Goal: Information Seeking & Learning: Find specific fact

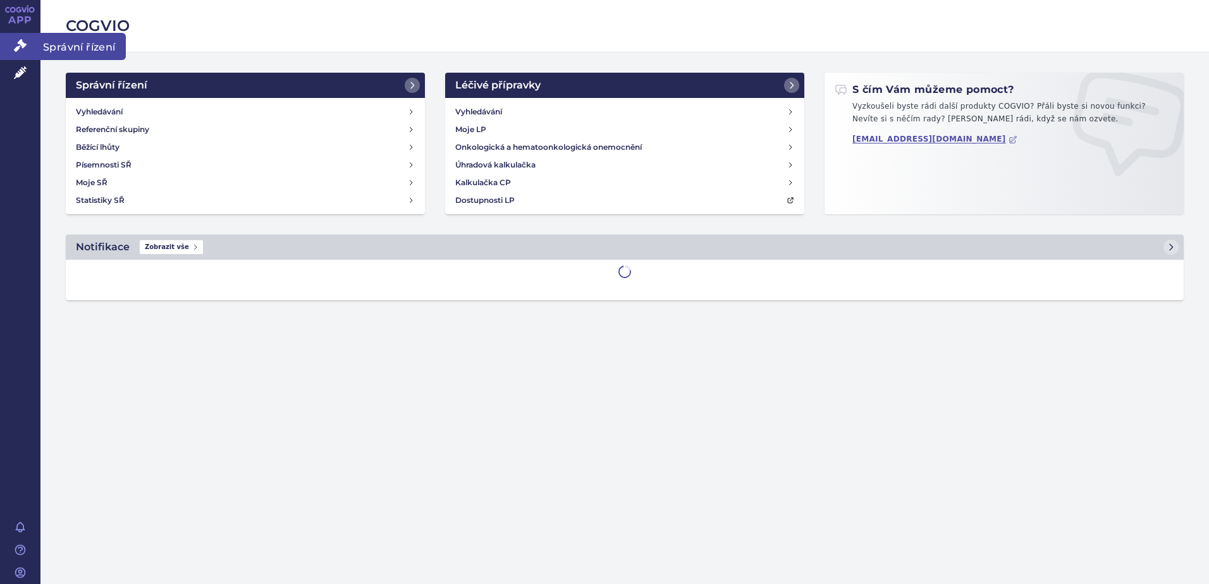
click at [61, 46] on span "Správní řízení" at bounding box center [82, 46] width 85 height 27
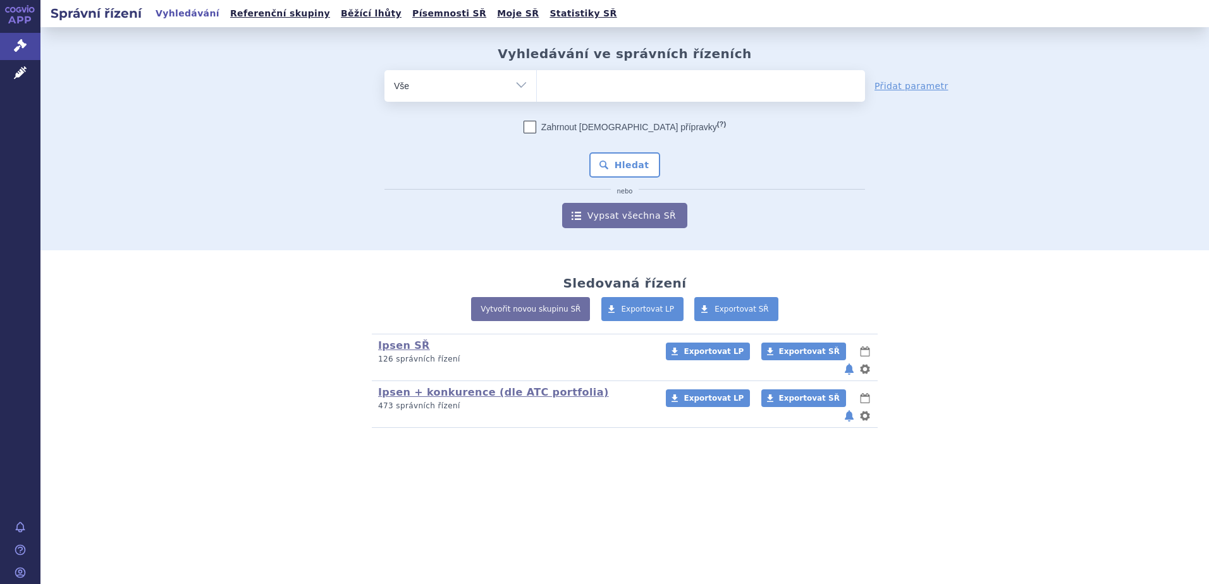
click at [586, 82] on ul at bounding box center [701, 83] width 328 height 27
click at [537, 82] on select at bounding box center [536, 86] width 1 height 32
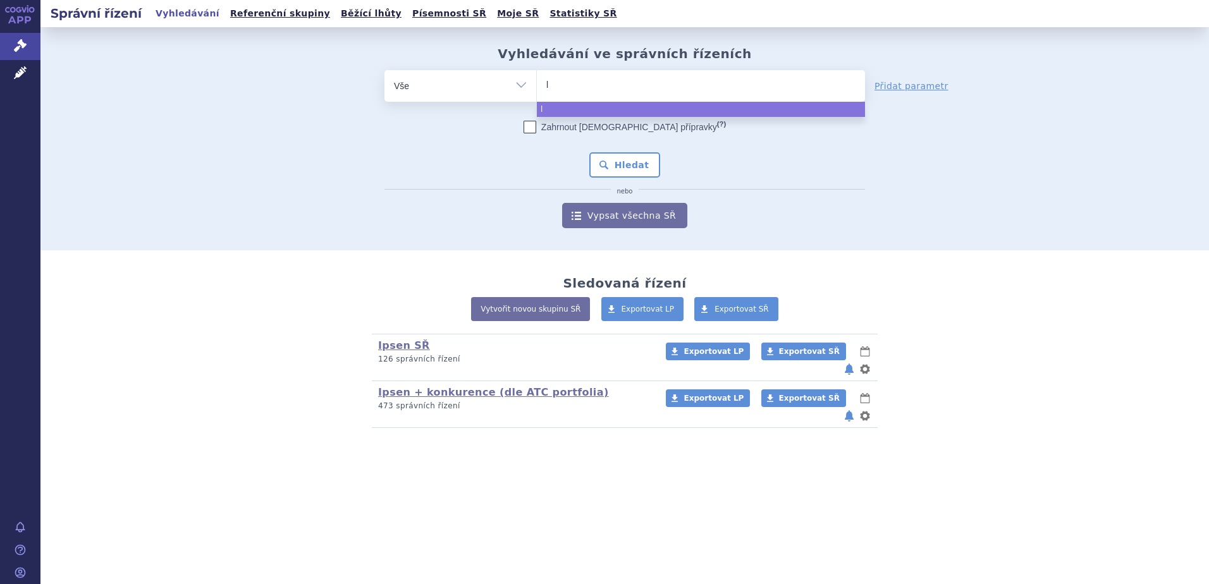
type input "ly"
type input "lyv"
type input "lyvde"
type input "lyvdelz"
type input "lyvdelzi"
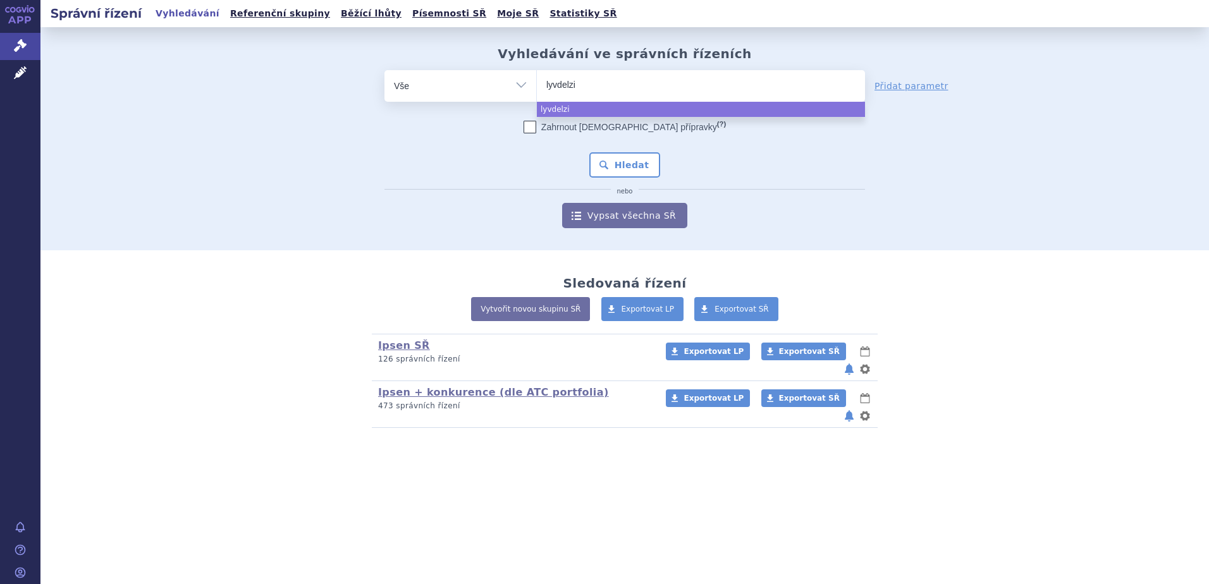
select select "lyvdelzi"
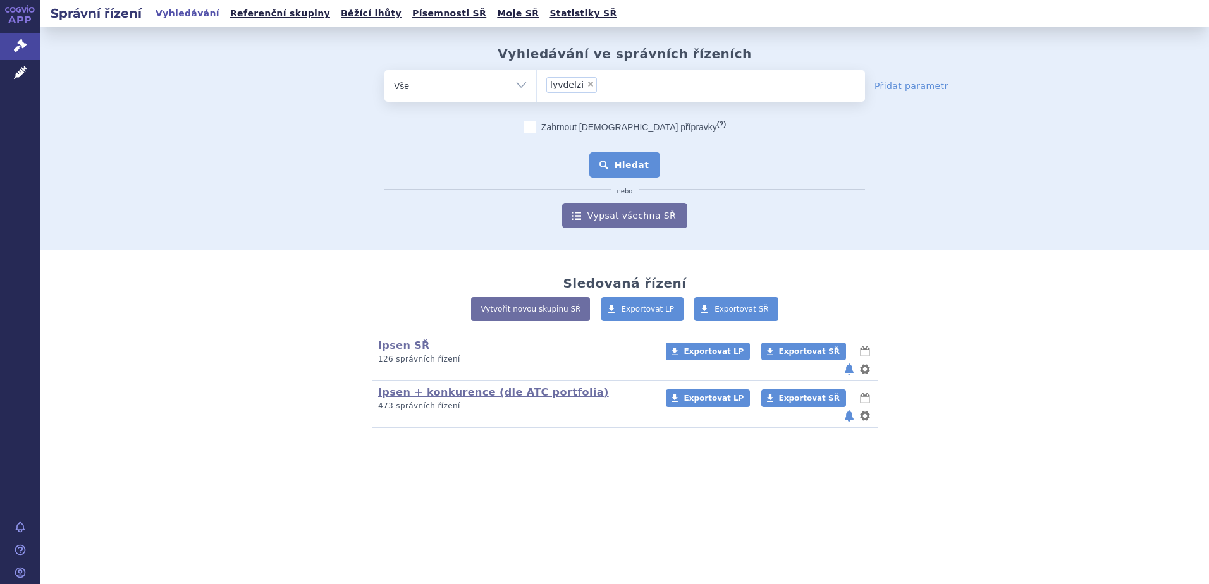
click at [631, 163] on button "Hledat" at bounding box center [624, 164] width 71 height 25
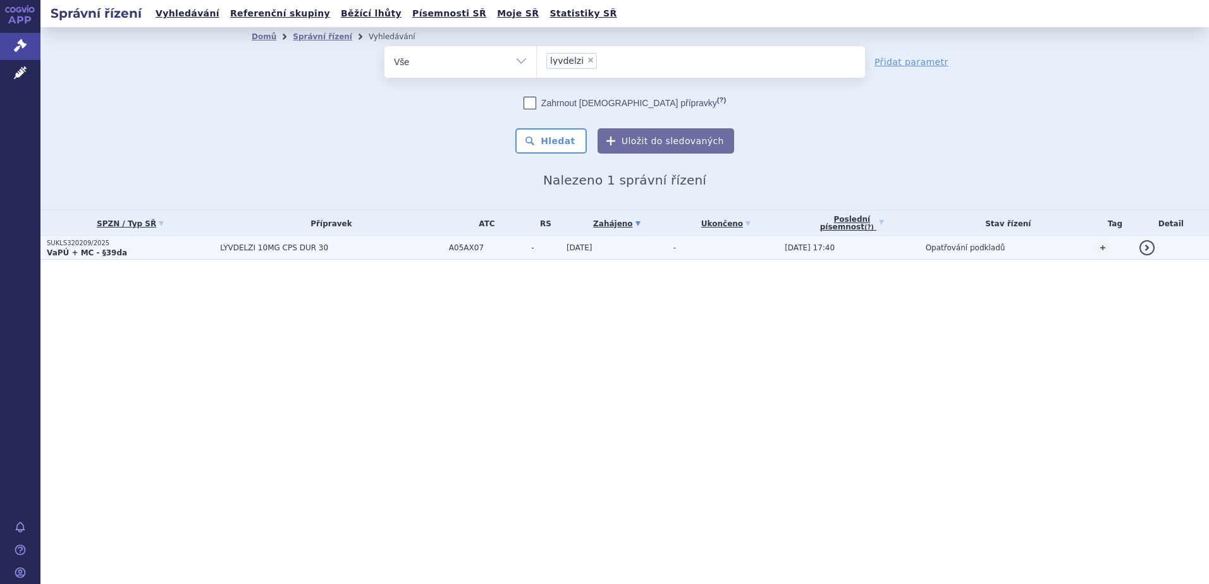
click at [246, 252] on span "LYVDELZI 10MG CPS DUR 30" at bounding box center [331, 247] width 223 height 9
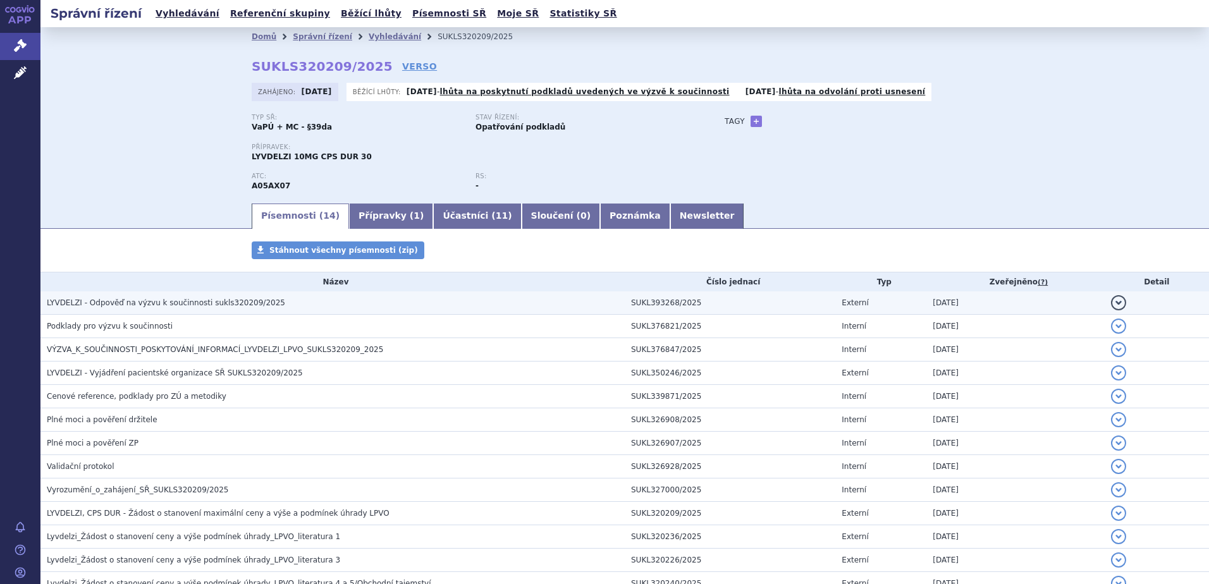
click at [189, 300] on span "LYVDELZI - Odpověď na výzvu k součinnosti sukls320209/2025" at bounding box center [166, 302] width 238 height 9
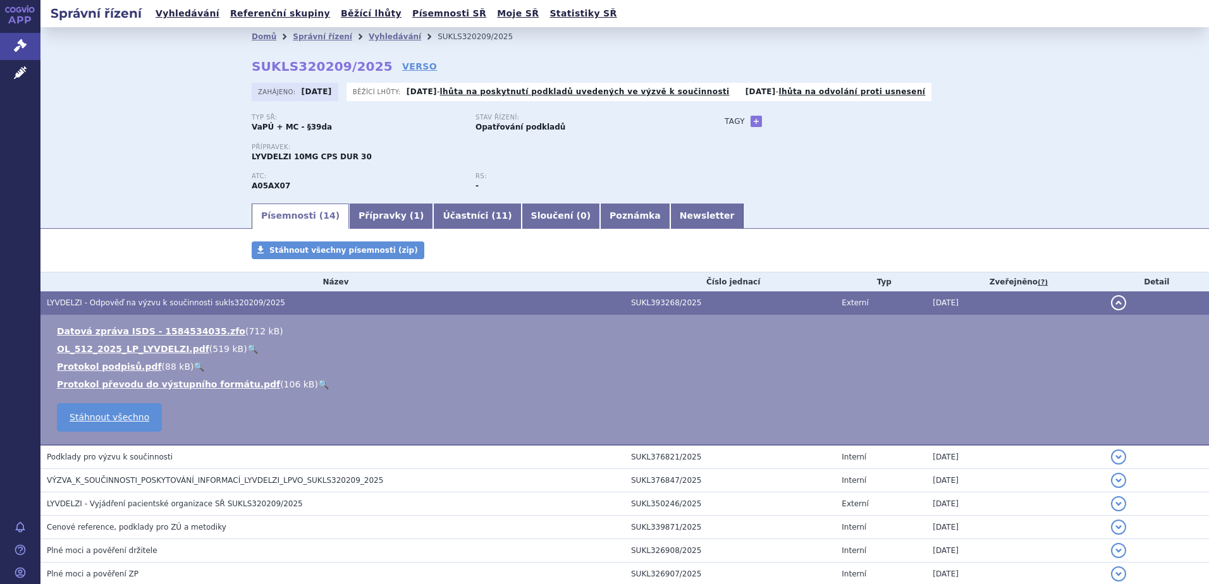
click at [247, 349] on link "🔍" at bounding box center [252, 349] width 11 height 10
click at [159, 195] on div "Domů Správní řízení Vyhledávání SUKLS320209/2025 SUKLS320209/2025 VERSO Zahájen…" at bounding box center [624, 114] width 1169 height 175
click at [60, 44] on span "Správní řízení" at bounding box center [82, 46] width 85 height 27
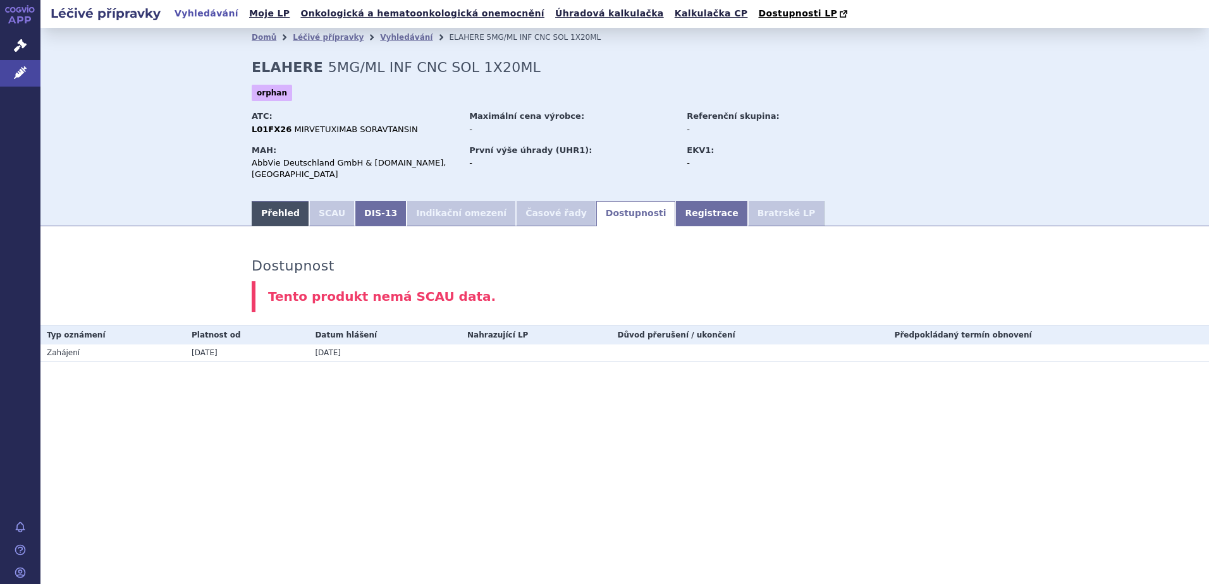
click at [273, 201] on link "Přehled" at bounding box center [281, 213] width 58 height 25
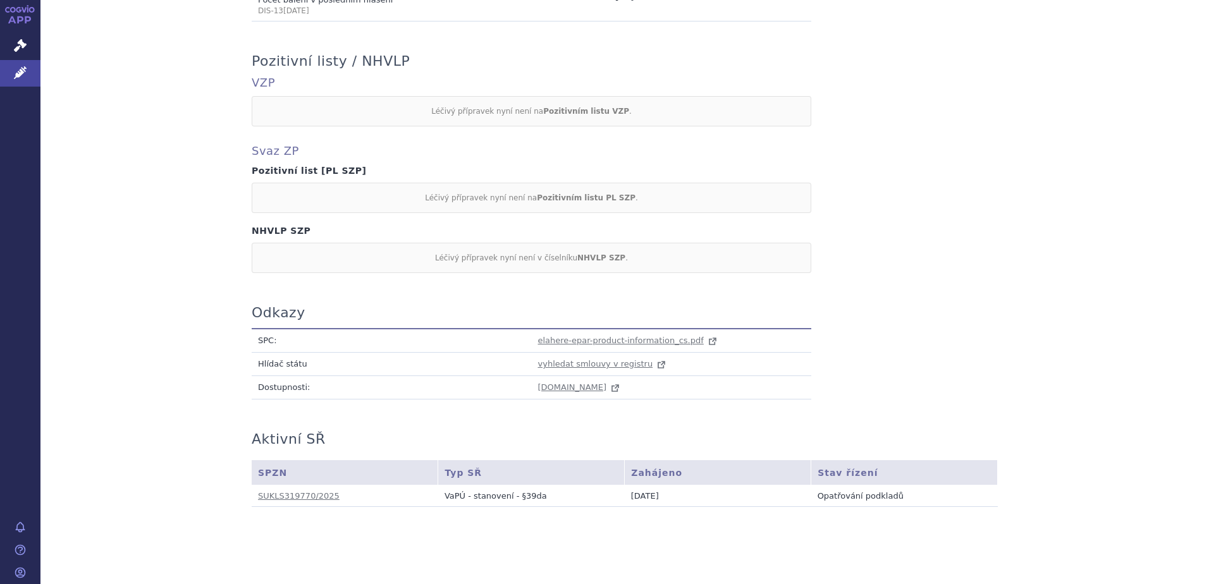
scroll to position [582, 0]
click at [596, 333] on span "elahere-epar-product-information_cs.pdf" at bounding box center [621, 337] width 166 height 9
